Goal: Transaction & Acquisition: Purchase product/service

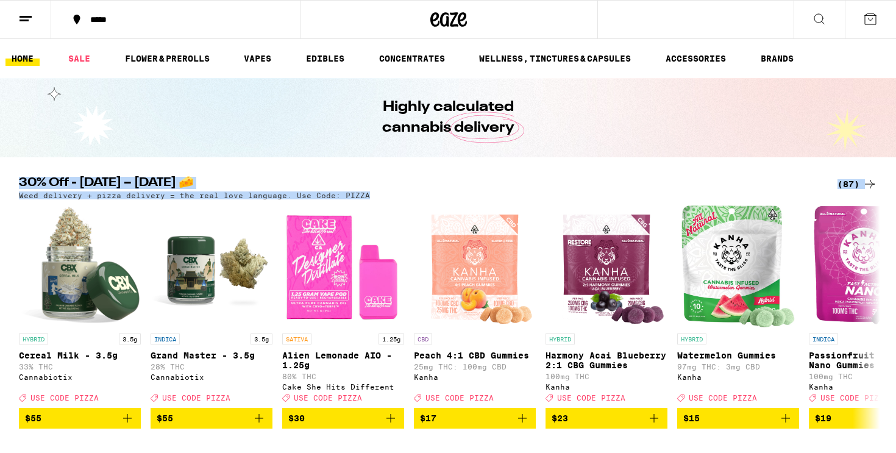
drag, startPoint x: 361, startPoint y: 195, endPoint x: 18, endPoint y: 179, distance: 343.5
click at [19, 179] on div "30% Off - [DATE] – [DATE] 🧀 (87) Weed delivery + pizza delivery = the real love…" at bounding box center [448, 188] width 858 height 23
copy div "30% Off - [DATE] – [DATE] 🧀 (87) Weed delivery + pizza delivery = the real love…"
